Goal: Task Accomplishment & Management: Manage account settings

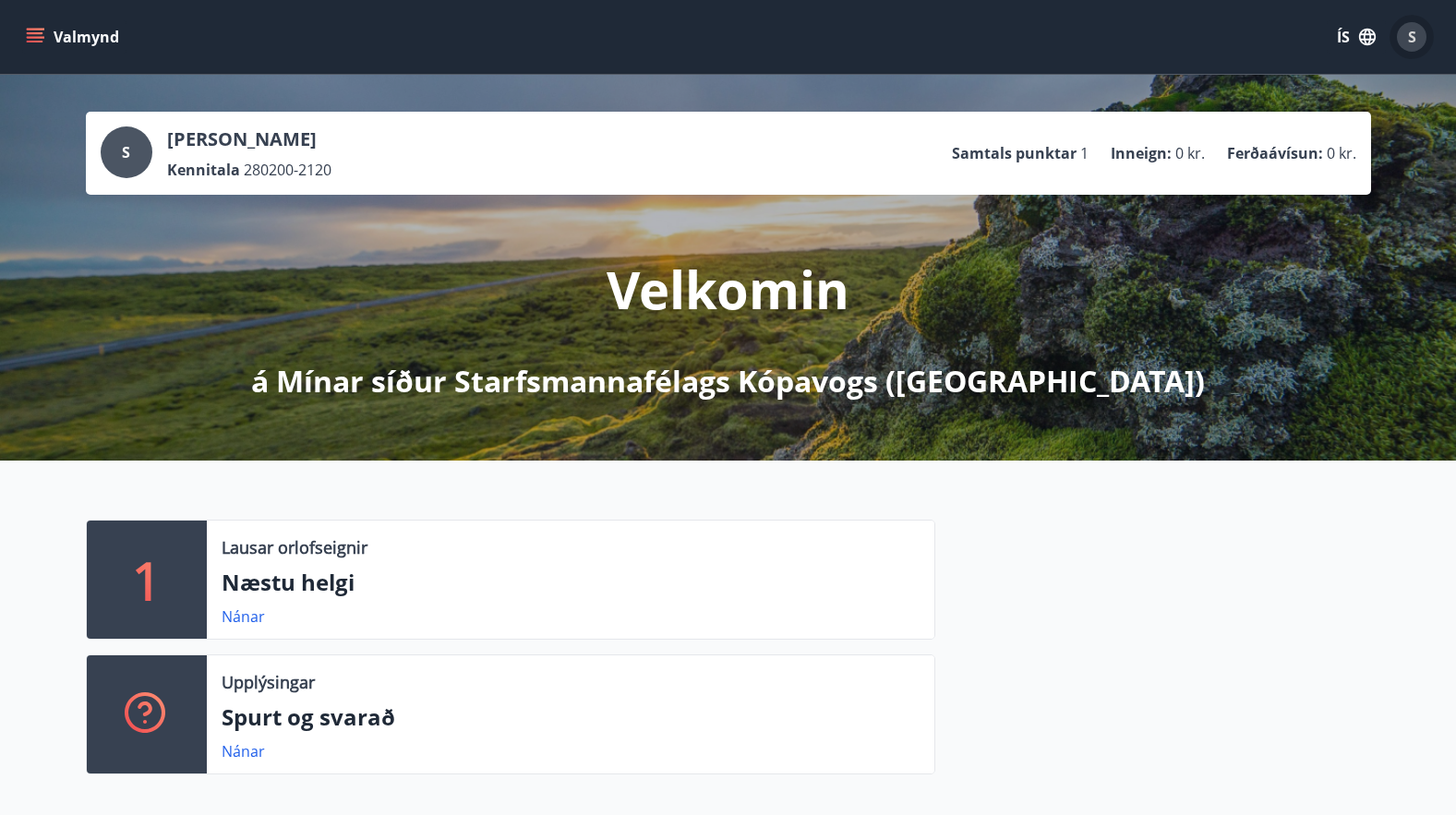
click at [1410, 34] on span "S" at bounding box center [1412, 36] width 8 height 21
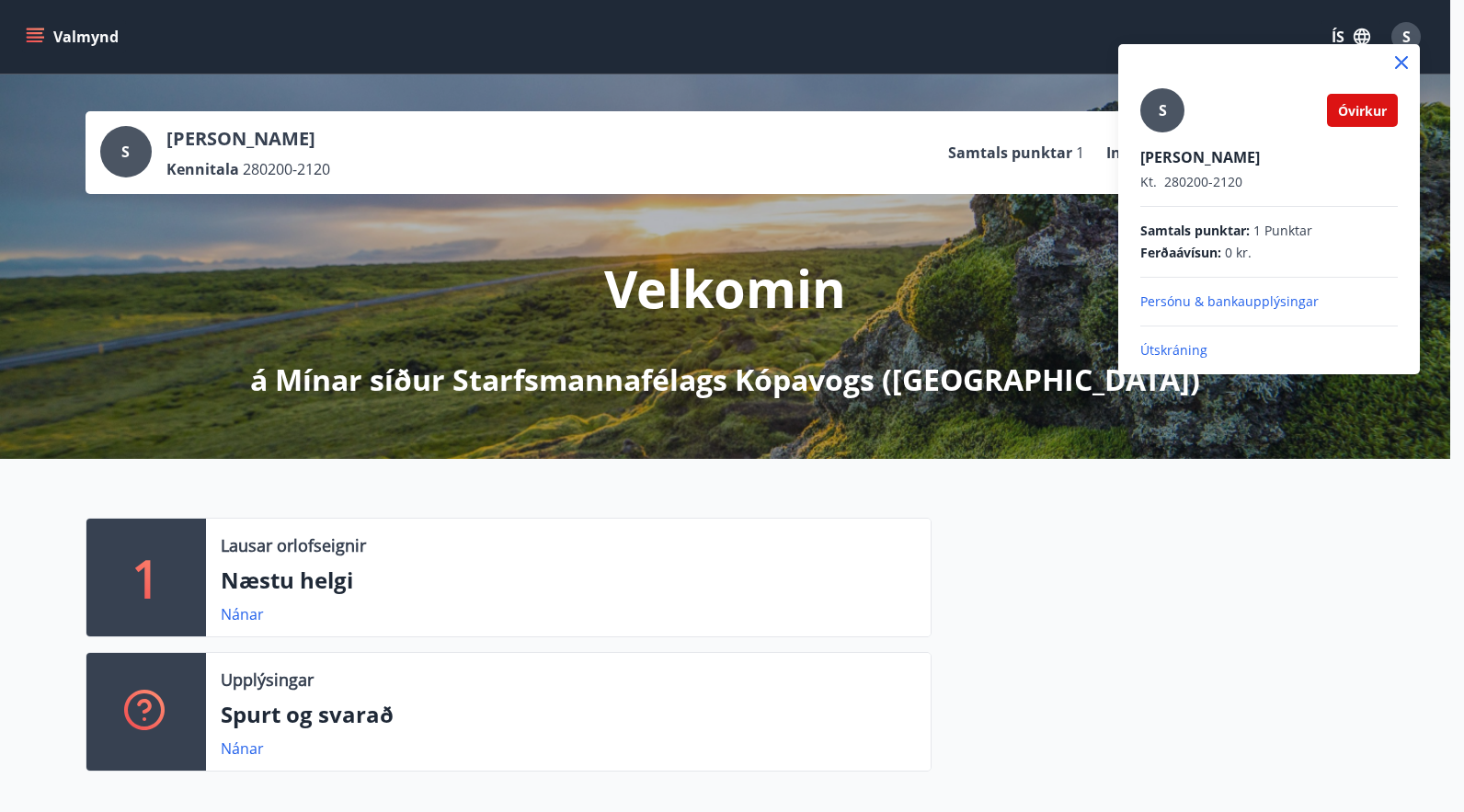
click at [950, 51] on div at bounding box center [732, 406] width 1464 height 812
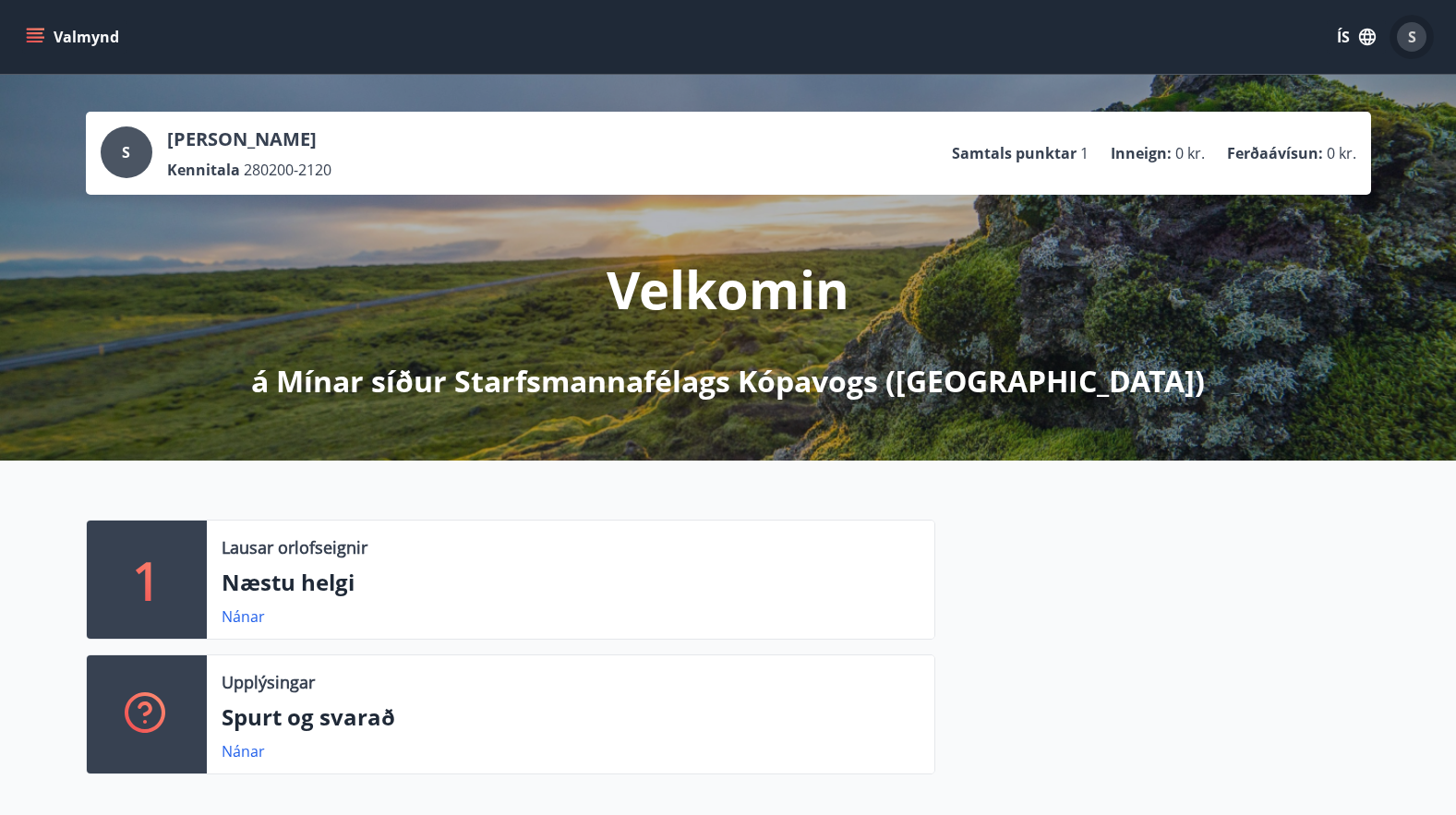
click at [1413, 32] on span "S" at bounding box center [1412, 36] width 8 height 21
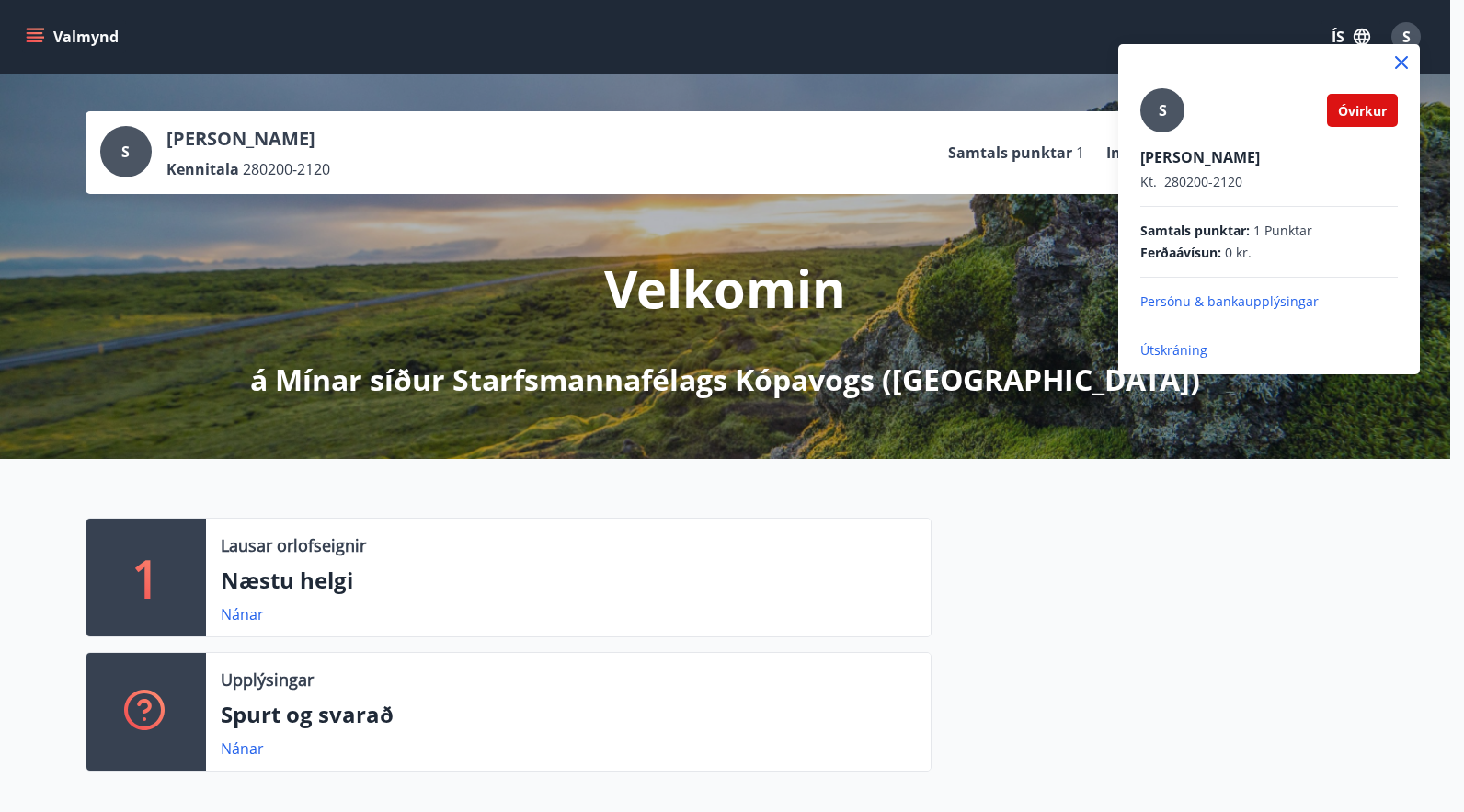
click at [1231, 300] on p "Persónu & bankaupplýsingar" at bounding box center [1270, 302] width 258 height 19
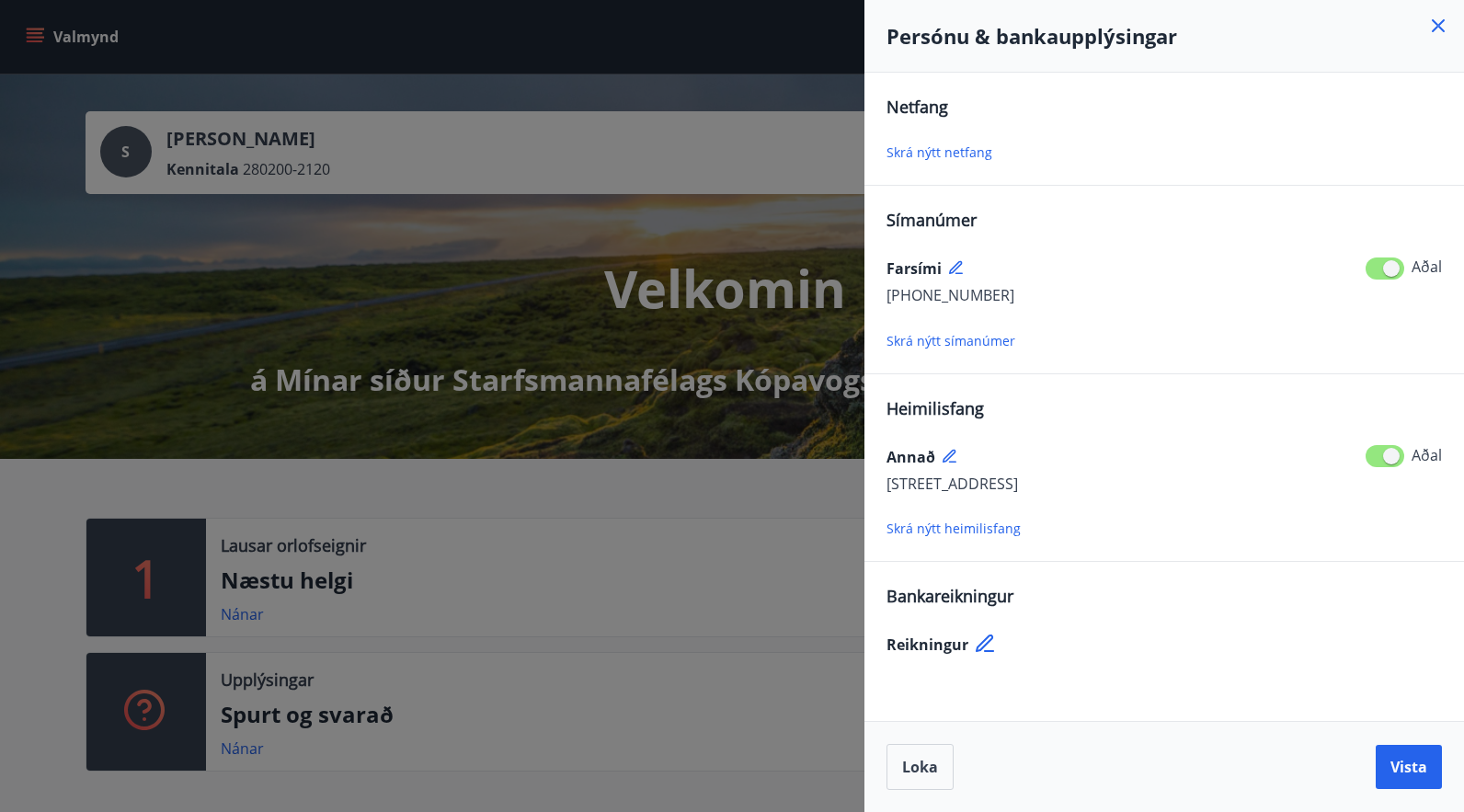
click at [1437, 20] on icon at bounding box center [1439, 25] width 22 height 22
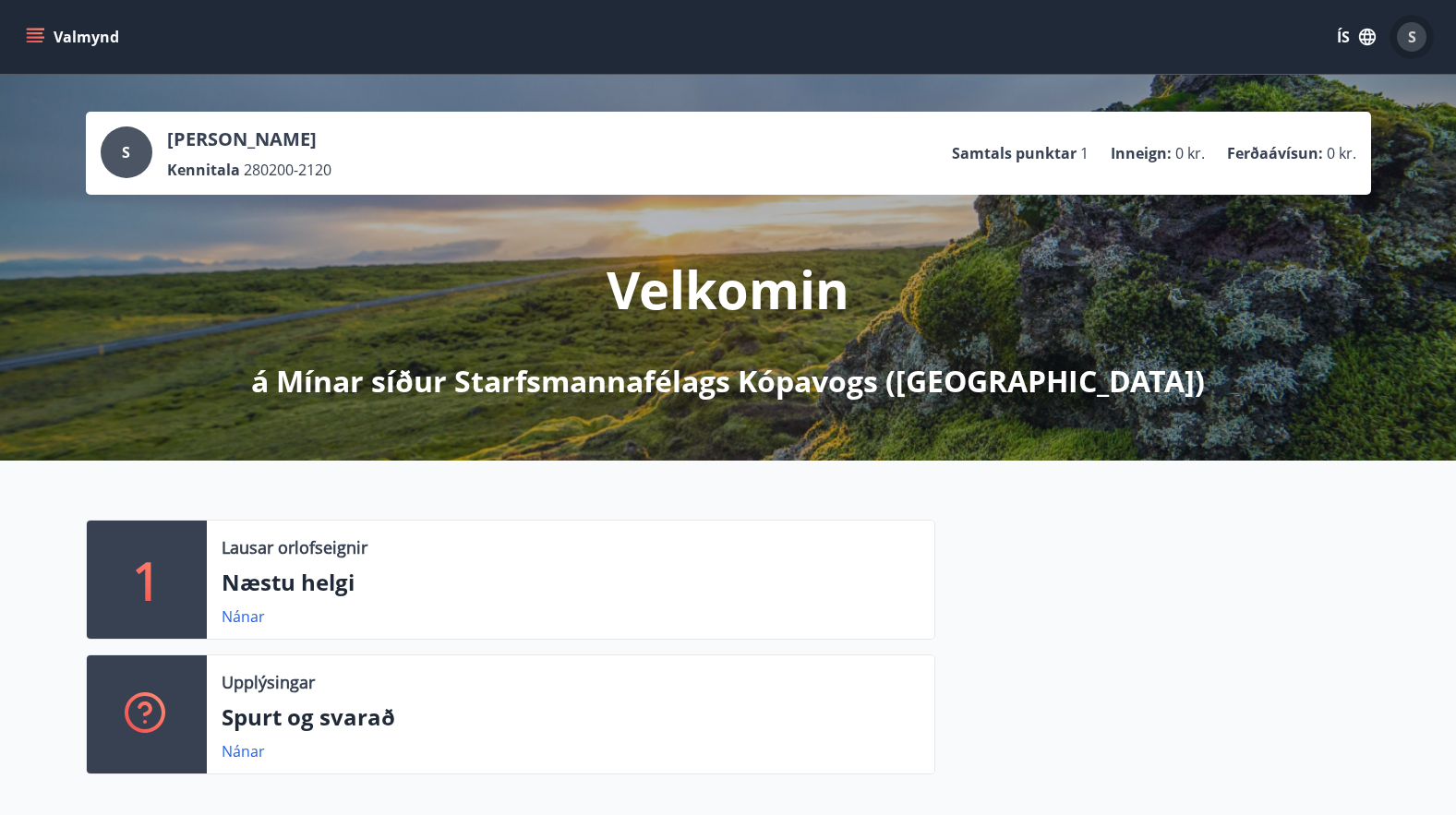
click at [1417, 34] on div "S" at bounding box center [1412, 37] width 29 height 29
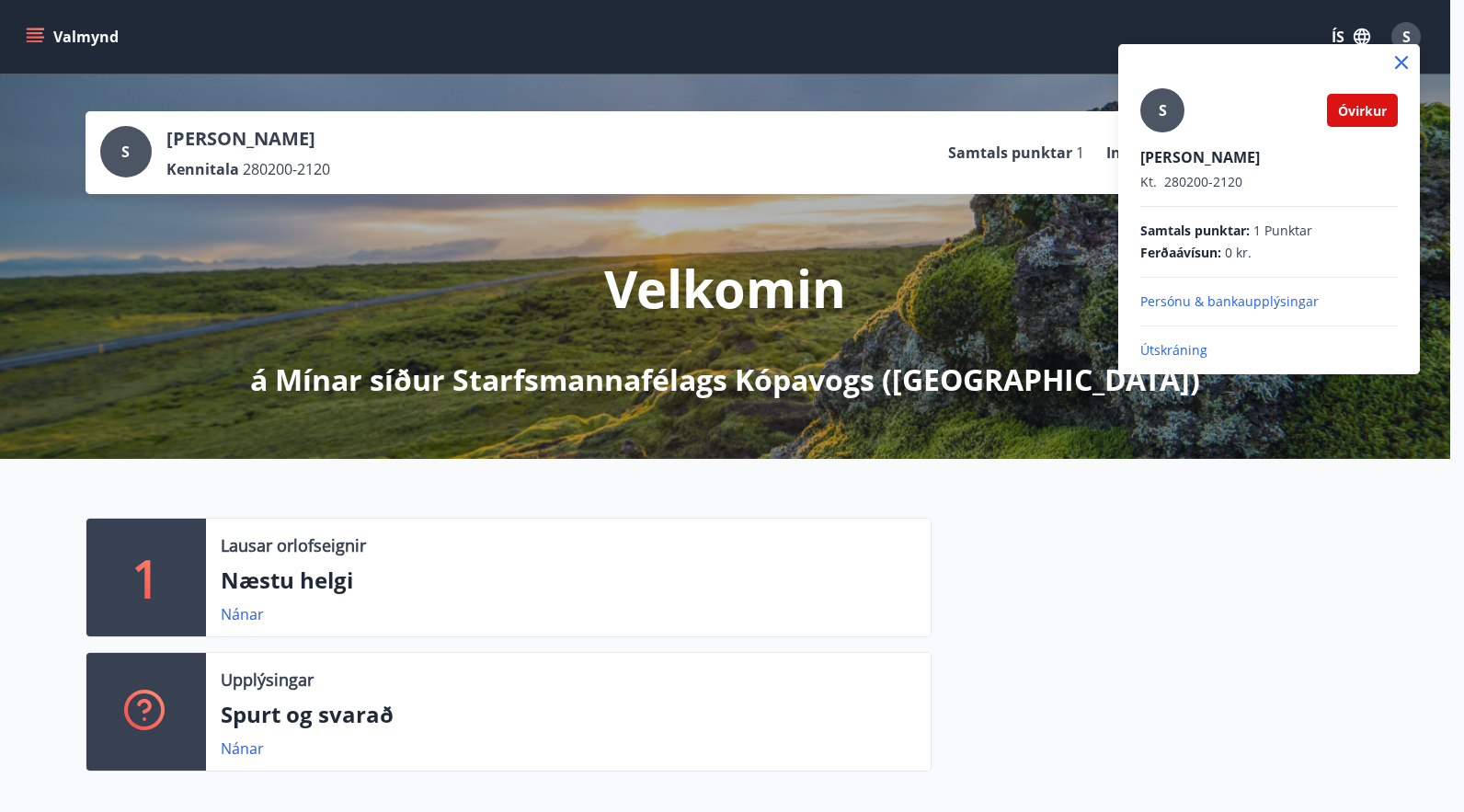
click at [1195, 302] on p "Persónu & bankaupplýsingar" at bounding box center [1270, 302] width 258 height 19
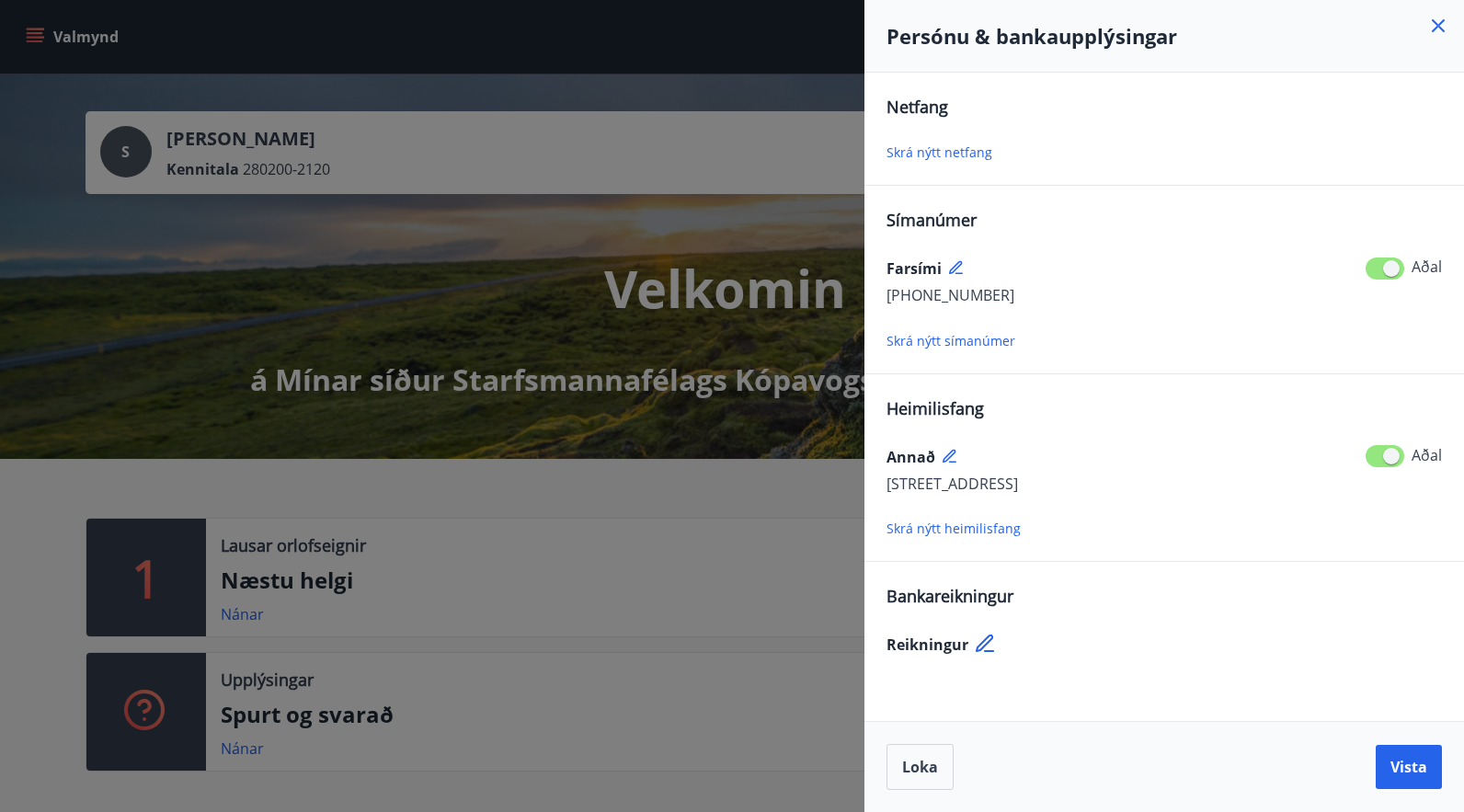
click at [998, 289] on div "[PHONE_NUMBER] Aðal" at bounding box center [1163, 295] width 555 height 24
click at [955, 260] on div "Farsími" at bounding box center [1163, 268] width 555 height 29
click at [957, 264] on icon at bounding box center [957, 268] width 17 height 17
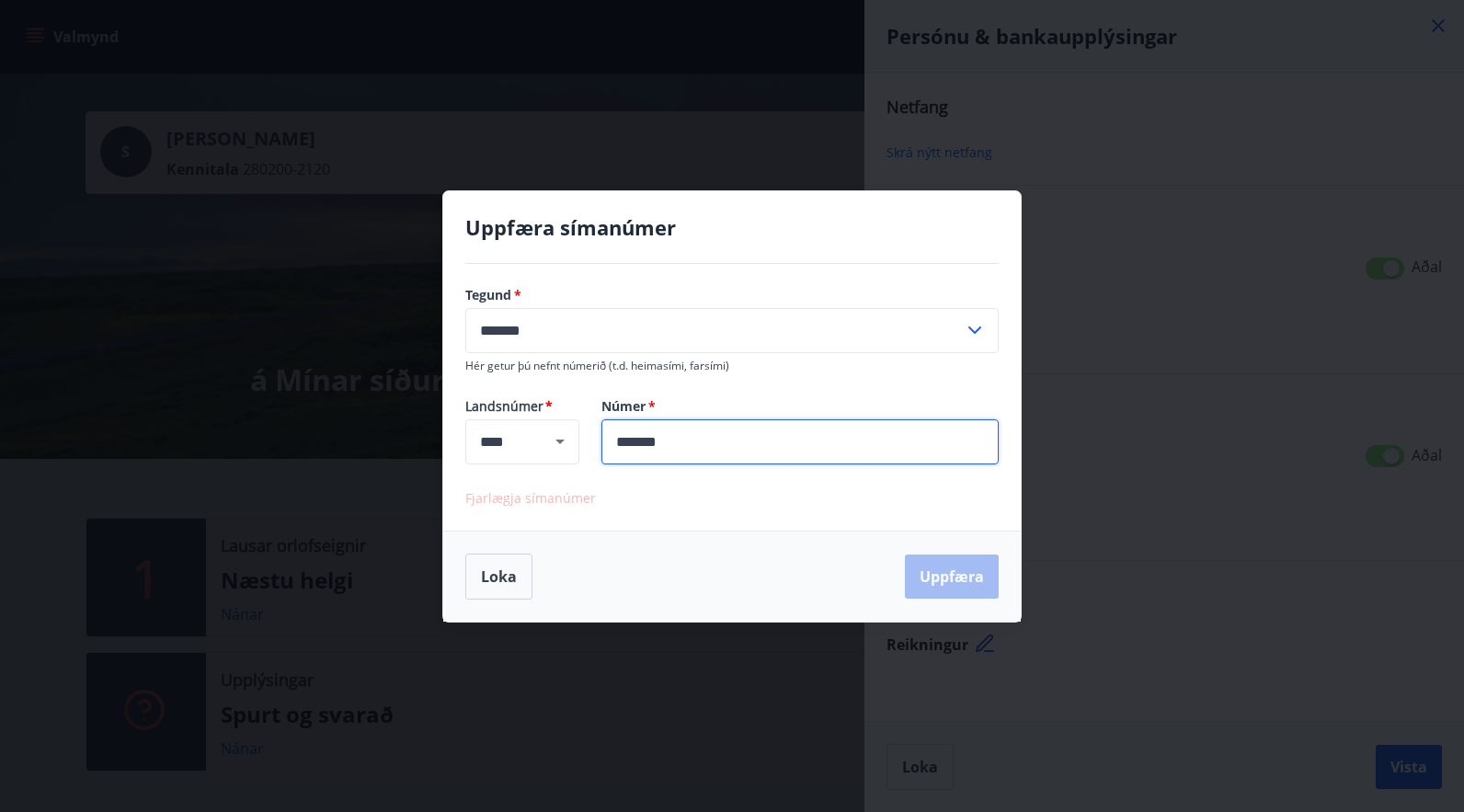
drag, startPoint x: 689, startPoint y: 442, endPoint x: 615, endPoint y: 440, distance: 74.0
click at [615, 440] on input "*******" at bounding box center [799, 442] width 397 height 45
click at [1162, 329] on div "Uppfæra símanúmer Tegund   * ******* ​ Hér getur þú nefnt númerið (t.d. heimasí…" at bounding box center [732, 406] width 1464 height 812
